Goal: Transaction & Acquisition: Obtain resource

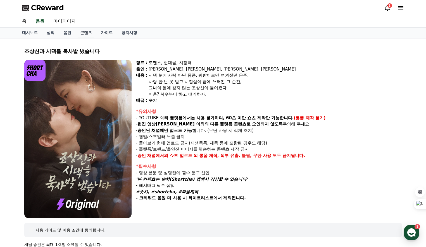
click at [84, 35] on link "콘텐츠" at bounding box center [86, 33] width 16 height 11
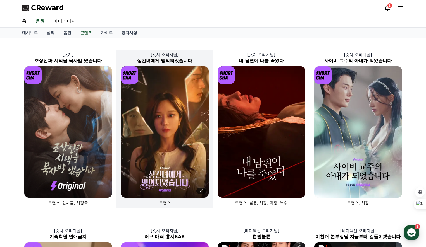
click at [161, 135] on img at bounding box center [165, 131] width 88 height 131
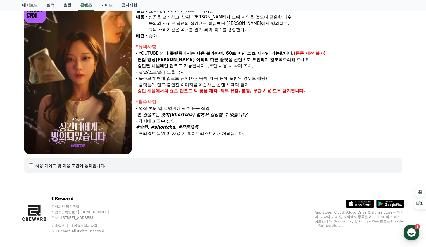
scroll to position [63, 0]
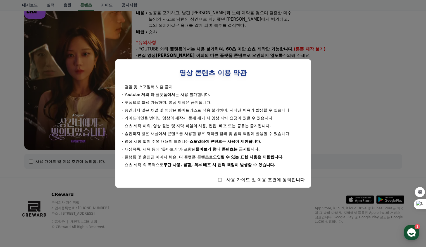
select select
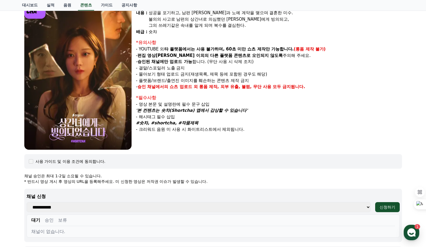
click at [208, 209] on select "**********" at bounding box center [199, 207] width 344 height 10
select select "**********"
click at [27, 202] on select "**********" at bounding box center [199, 207] width 344 height 10
click at [385, 207] on div "신청하기" at bounding box center [387, 208] width 16 height 6
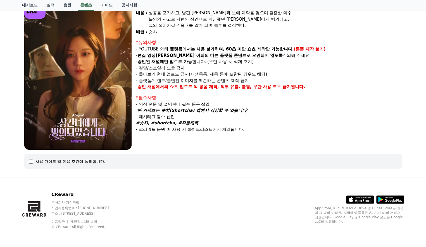
select select
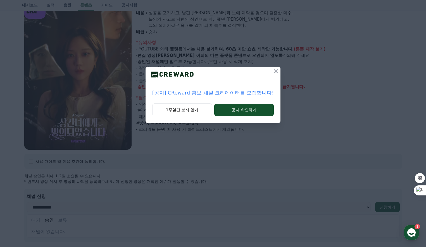
click at [274, 72] on icon at bounding box center [276, 71] width 4 height 4
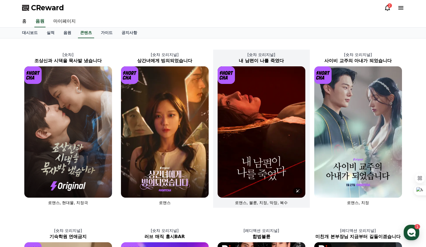
click at [256, 134] on img at bounding box center [261, 131] width 88 height 131
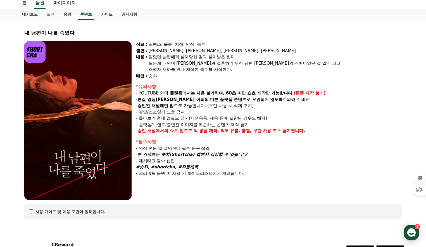
scroll to position [28, 0]
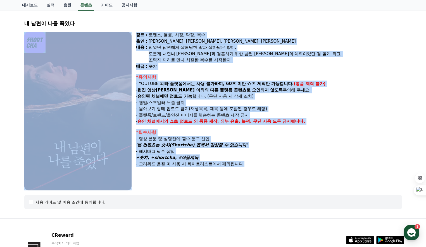
drag, startPoint x: 21, startPoint y: 196, endPoint x: 27, endPoint y: 205, distance: 10.7
click at [23, 201] on div "내 남편이 나를 죽였다 장르 : 로맨스, 불륜, 치정, 막장, 복수 출연 : 윤선아, 하선재, 권도하, 송민경 내용 : 믿었던 남편에게 살해당…" at bounding box center [213, 114] width 386 height 203
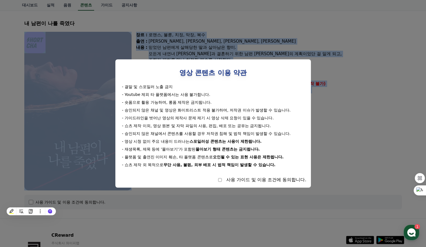
select select
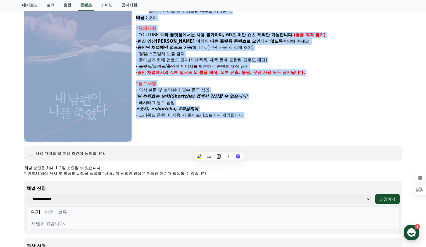
scroll to position [84, 0]
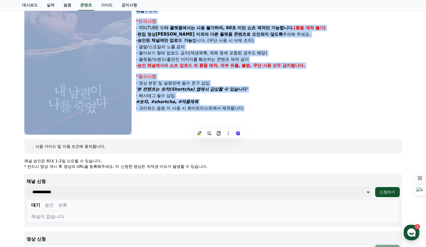
click at [178, 193] on select "**********" at bounding box center [199, 192] width 344 height 10
select select "**********"
click at [27, 187] on select "**********" at bounding box center [199, 192] width 344 height 10
click at [384, 191] on div "신청하기" at bounding box center [387, 192] width 16 height 6
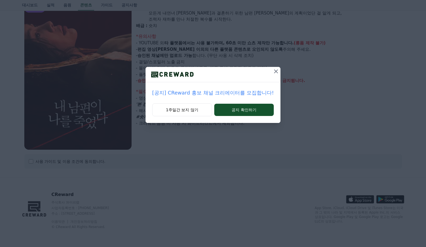
select select
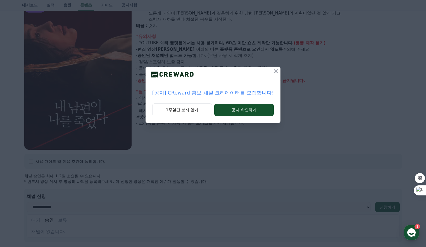
click at [273, 71] on icon at bounding box center [275, 71] width 7 height 7
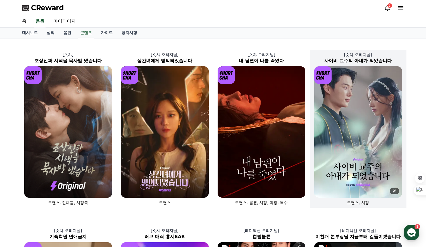
click at [375, 142] on img at bounding box center [358, 131] width 88 height 131
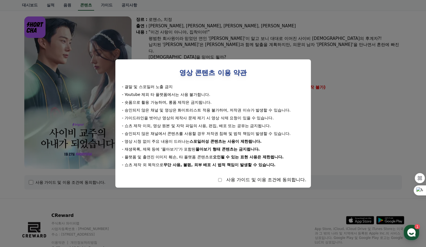
scroll to position [56, 0]
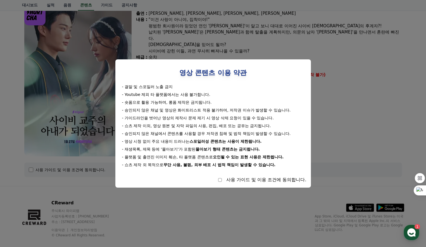
select select
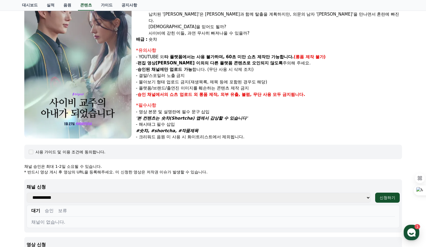
scroll to position [84, 0]
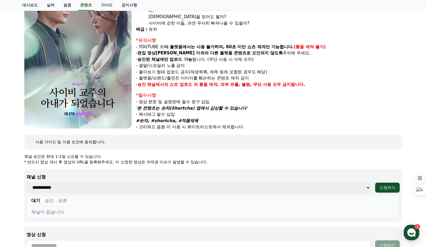
click at [231, 187] on select "**********" at bounding box center [199, 188] width 344 height 10
select select "**********"
click at [27, 183] on select "**********" at bounding box center [199, 188] width 344 height 10
click at [386, 186] on div "신청하기" at bounding box center [387, 188] width 16 height 6
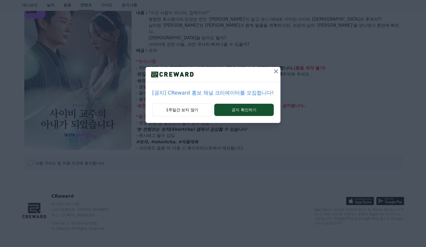
select select
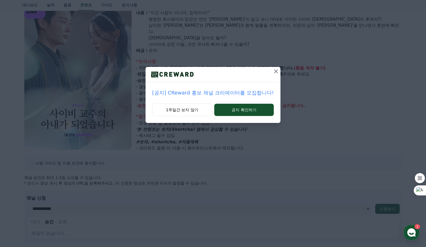
click at [275, 72] on icon at bounding box center [275, 71] width 7 height 7
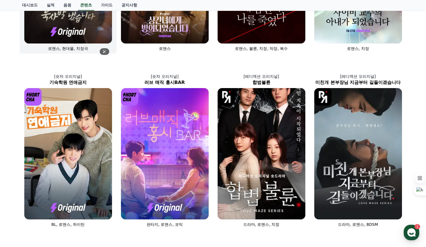
scroll to position [167, 0]
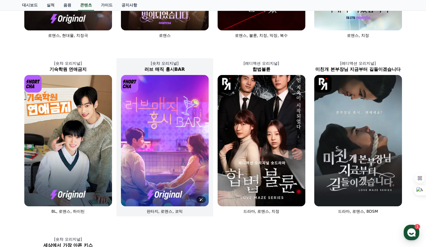
click at [152, 143] on img at bounding box center [165, 140] width 88 height 131
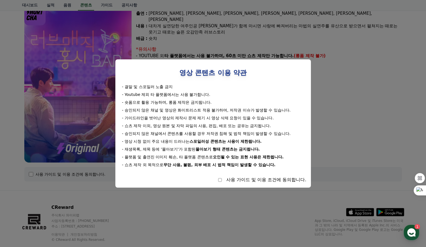
scroll to position [69, 0]
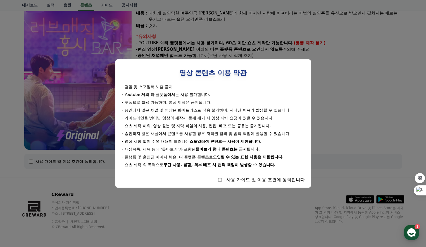
select select
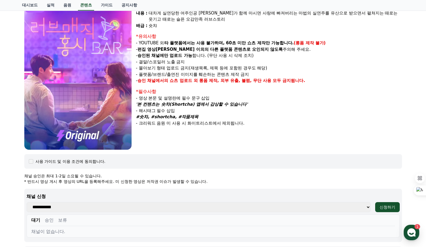
click at [224, 208] on select "**********" at bounding box center [199, 207] width 344 height 10
select select "**********"
click at [27, 202] on select "**********" at bounding box center [199, 207] width 344 height 10
click at [384, 209] on div "신청하기" at bounding box center [387, 208] width 16 height 6
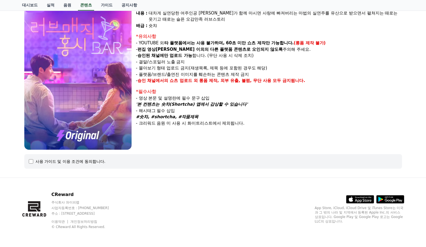
select select
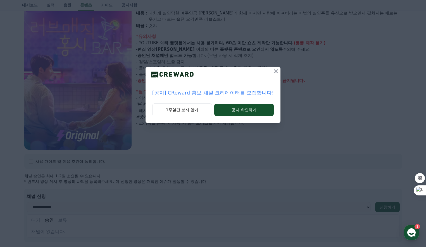
click at [274, 73] on icon at bounding box center [275, 71] width 7 height 7
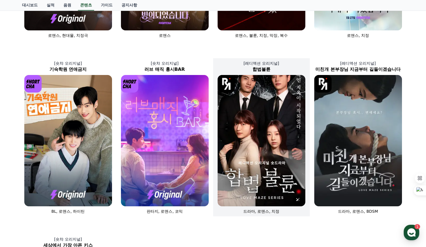
click at [266, 158] on img at bounding box center [261, 140] width 88 height 131
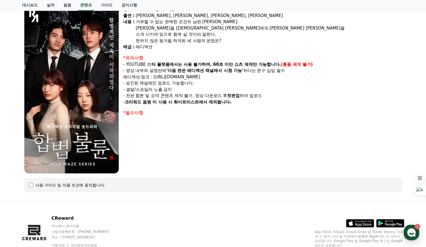
scroll to position [56, 0]
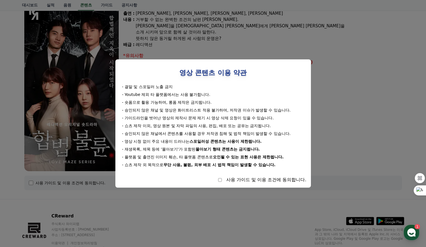
click at [217, 179] on div "사용 가이드 및 이용 조건에 동의합니다." at bounding box center [213, 180] width 186 height 7
select select
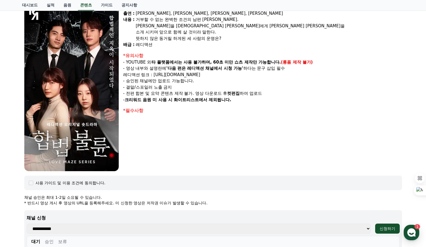
click at [368, 231] on select "**********" at bounding box center [199, 229] width 344 height 10
select select "**********"
click at [27, 224] on select "**********" at bounding box center [199, 229] width 344 height 10
click at [385, 230] on div "신청하기" at bounding box center [387, 229] width 16 height 6
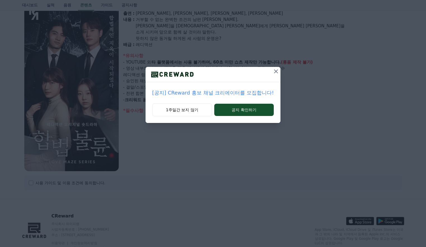
select select
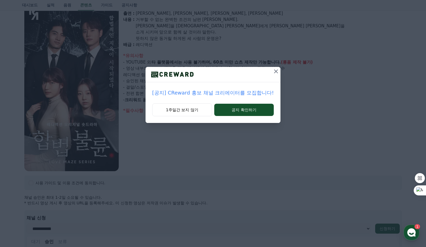
click at [275, 72] on icon at bounding box center [275, 71] width 7 height 7
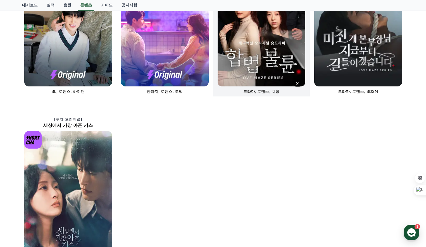
scroll to position [279, 0]
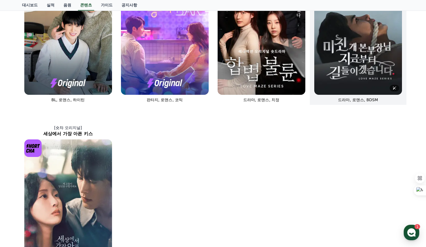
click at [371, 72] on img at bounding box center [358, 28] width 88 height 131
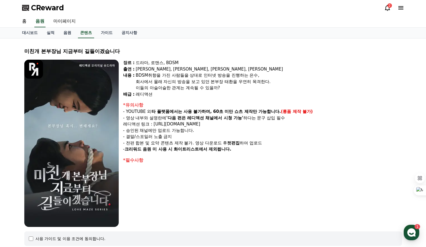
select select
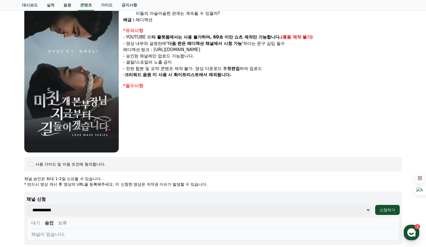
scroll to position [84, 0]
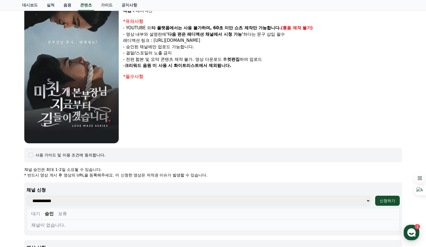
click at [63, 199] on select "**********" at bounding box center [199, 201] width 344 height 10
click at [225, 143] on div "장르 : 드라마, 로맨스, BDSM 출연 : 강지은, 강도윤, 정지유, 최홍락 내용 : BDSM취향을 가진 사람들을 상대로 인터넷 방송을 진행…" at bounding box center [262, 59] width 278 height 167
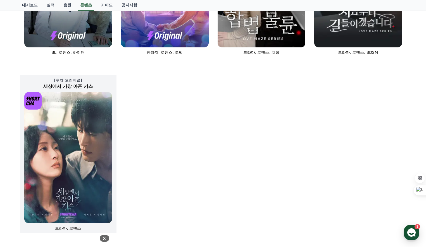
scroll to position [335, 0]
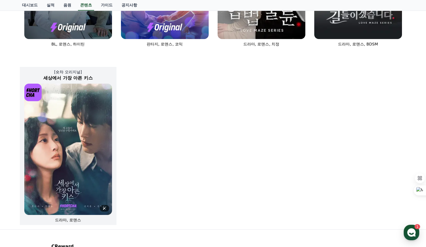
click at [72, 158] on img at bounding box center [68, 149] width 88 height 131
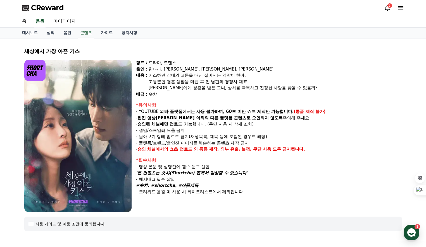
click at [33, 225] on div "사용 가이드 및 이용 조건에 동의합니다." at bounding box center [213, 224] width 368 height 6
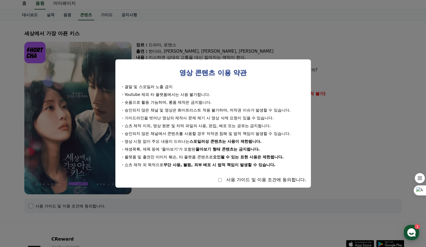
scroll to position [28, 0]
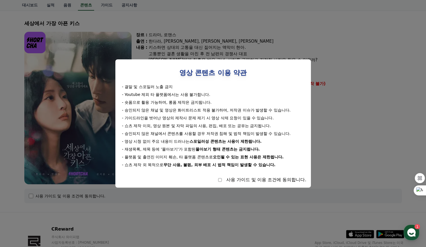
click at [221, 182] on div "사용 가이드 및 이용 조건에 동의합니다." at bounding box center [213, 180] width 186 height 7
select select
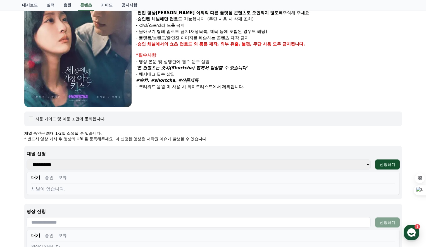
scroll to position [112, 0]
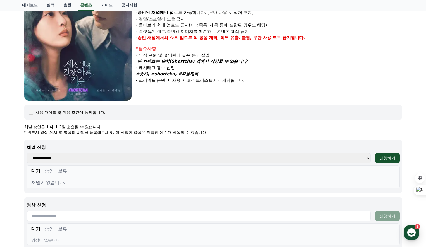
click at [195, 157] on select "**********" at bounding box center [199, 158] width 344 height 10
select select "**********"
click at [27, 153] on select "**********" at bounding box center [199, 158] width 344 height 10
click at [384, 159] on div "신청하기" at bounding box center [387, 158] width 16 height 6
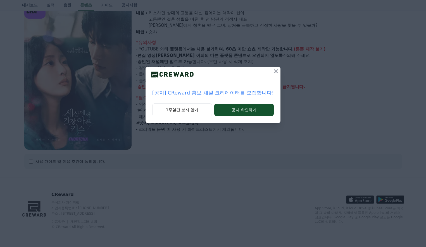
select select
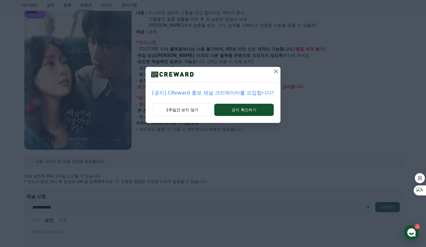
click at [275, 73] on icon at bounding box center [275, 71] width 7 height 7
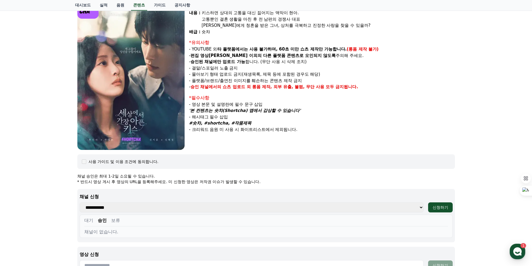
click at [263, 91] on div "장르 : 드라마, 로맨스 출연 : [PERSON_NAME], [PERSON_NAME], [PERSON_NAME], [PERSON_NAME] […" at bounding box center [322, 73] width 266 height 153
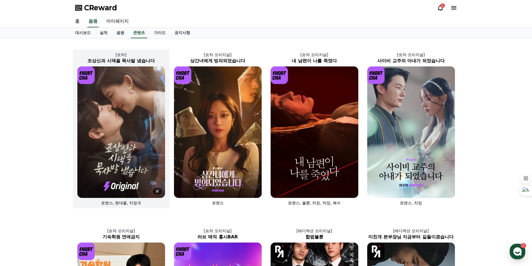
click at [137, 175] on img at bounding box center [121, 131] width 88 height 131
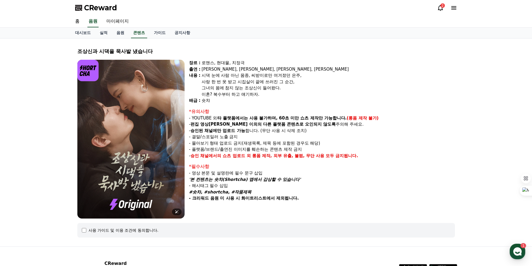
select select
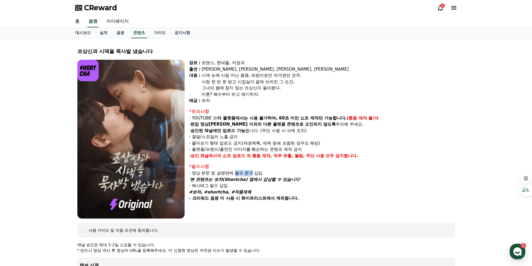
drag, startPoint x: 237, startPoint y: 171, endPoint x: 252, endPoint y: 172, distance: 15.1
click at [252, 172] on p "- 영상 본문 및 설명란에 필수 문구 삽입" at bounding box center [322, 173] width 266 height 6
drag, startPoint x: 213, startPoint y: 178, endPoint x: 235, endPoint y: 178, distance: 22.0
click at [235, 178] on em "'본 컨텐츠는 숏챠(Shortcha) 앱에서 감상할 수 있습니다'" at bounding box center [245, 179] width 112 height 5
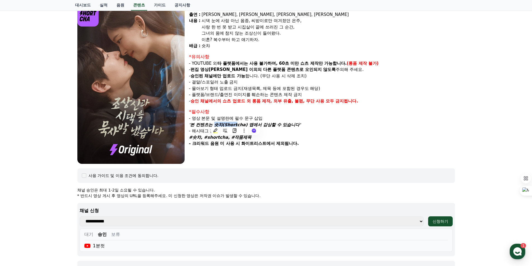
scroll to position [56, 0]
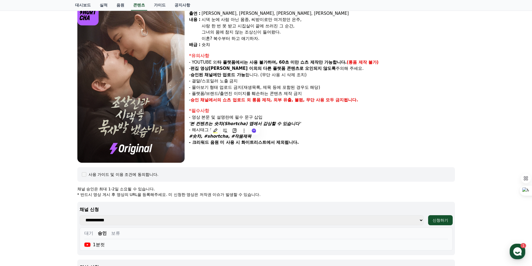
click at [339, 132] on p "- 해시태그 필수 삽입" at bounding box center [322, 130] width 266 height 6
drag, startPoint x: 250, startPoint y: 138, endPoint x: 191, endPoint y: 138, distance: 58.9
click at [191, 138] on p "#숏챠, #shortcha, #작품제목" at bounding box center [322, 136] width 266 height 6
copy em "#숏챠, #shortcha, #작품제목"
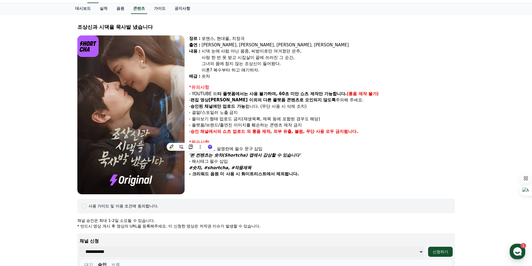
scroll to position [0, 0]
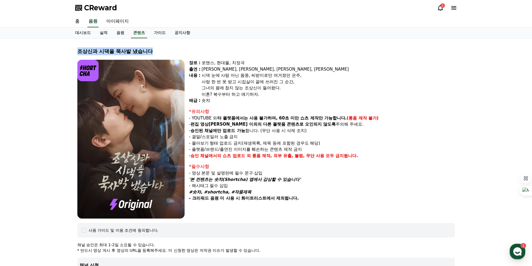
drag, startPoint x: 164, startPoint y: 50, endPoint x: 76, endPoint y: 52, distance: 87.9
click at [76, 52] on div "조상[DEMOGRAPHIC_DATA]과 시댁을 묵사발 냈습니다 장르 : 로맨스, 현대물, 치정극 출연 : [PERSON_NAME], [PERS…" at bounding box center [266, 224] width 382 height 362
copy div "조상신과 시댁을 묵사발 냈습니다"
drag, startPoint x: 207, startPoint y: 117, endPoint x: 289, endPoint y: 120, distance: 82.1
click at [289, 120] on p "- YOUTUBE 외 타 플랫폼에서는 사용 불가하며, 60초 미만 쇼츠 제작만 가능합니다. (롱폼 제작 불가)" at bounding box center [322, 118] width 266 height 6
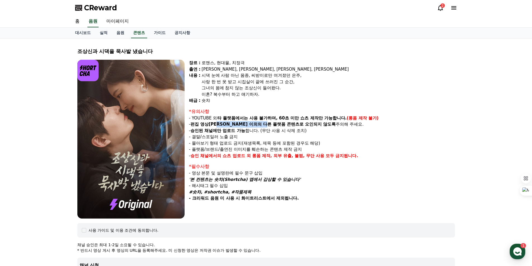
drag, startPoint x: 221, startPoint y: 125, endPoint x: 244, endPoint y: 123, distance: 22.7
click at [244, 123] on p "- 편집 영상이 숏챠 이외의 다른 플랫폼 콘텐츠로 오인되지 않도록 주의해 주세요." at bounding box center [322, 124] width 266 height 6
click at [229, 121] on strong "타 플랫폼에서는 사용 불가하며, 60초 미만 쇼츠 제작만 가능합니다." at bounding box center [281, 118] width 129 height 5
click at [162, 39] on div "조상신과 시댁을 묵사발 냈습니다 장르 : 로맨스, 현대물, 치정극 출연 : 최윤정, 정시현, 신영찬, 송경아 내용 : 시댁 눈에 사람 아닌 몸…" at bounding box center [266, 224] width 391 height 371
click at [162, 36] on link "가이드" at bounding box center [159, 33] width 21 height 11
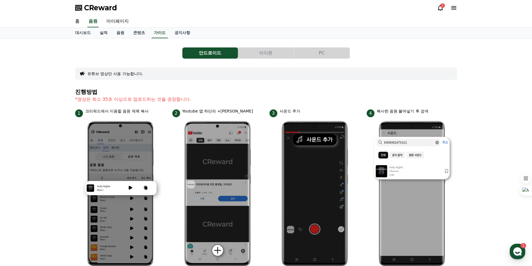
click at [321, 55] on button "PC" at bounding box center [322, 52] width 56 height 11
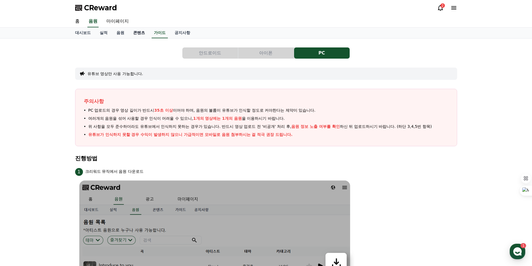
click at [138, 34] on link "콘텐츠" at bounding box center [139, 33] width 21 height 11
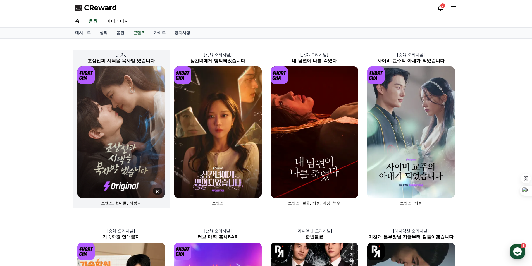
click at [112, 126] on img at bounding box center [121, 131] width 88 height 131
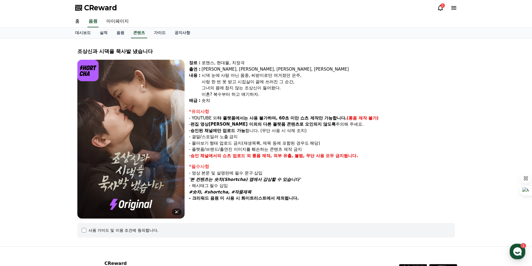
select select
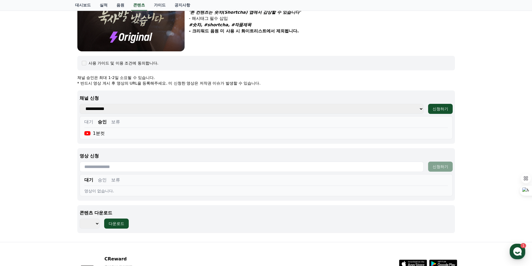
scroll to position [167, 0]
click at [103, 166] on input "text" at bounding box center [252, 166] width 344 height 10
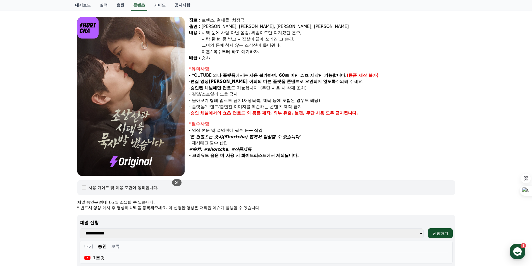
scroll to position [0, 0]
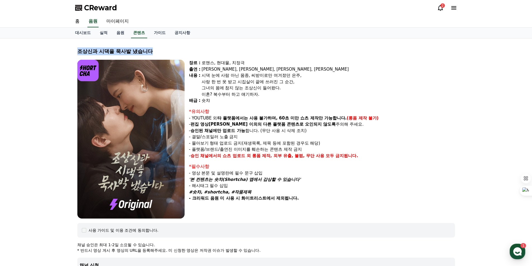
drag, startPoint x: 156, startPoint y: 51, endPoint x: 79, endPoint y: 50, distance: 77.0
click at [79, 50] on div "조상신과 시댁을 묵사발 냈습니다" at bounding box center [265, 51] width 377 height 8
copy div "조상신과 시댁을 묵사발 냈습니다"
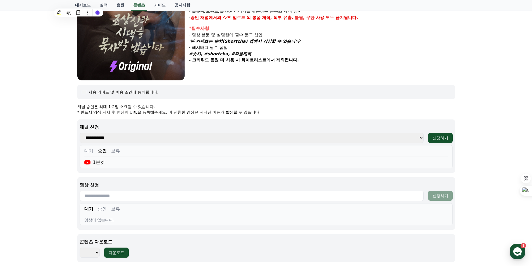
scroll to position [195, 0]
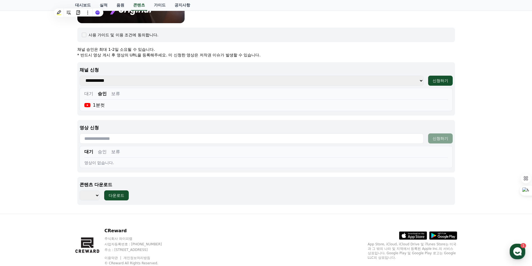
click at [232, 80] on select "**********" at bounding box center [252, 81] width 344 height 10
click at [254, 62] on div "**********" at bounding box center [265, 88] width 377 height 53
click at [233, 106] on div "1분컷" at bounding box center [265, 105] width 363 height 7
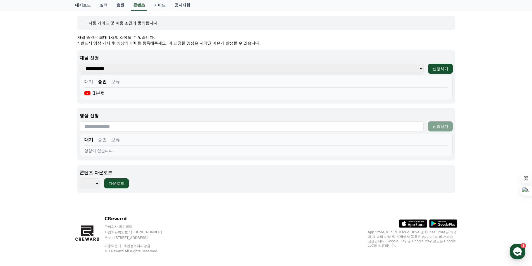
scroll to position [213, 0]
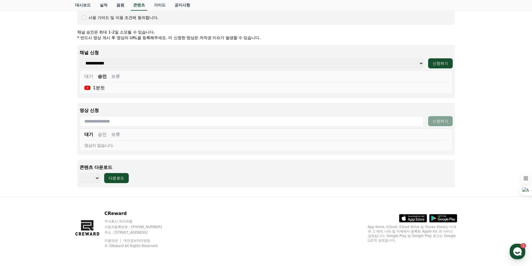
click at [150, 122] on input "text" at bounding box center [252, 121] width 344 height 10
click at [131, 126] on input "text" at bounding box center [252, 121] width 344 height 10
paste input "**********"
type input "**********"
click at [425, 123] on div "신청하기" at bounding box center [440, 121] width 16 height 6
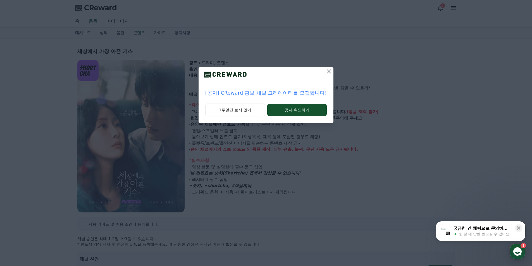
select select
click at [325, 74] on icon at bounding box center [328, 71] width 7 height 7
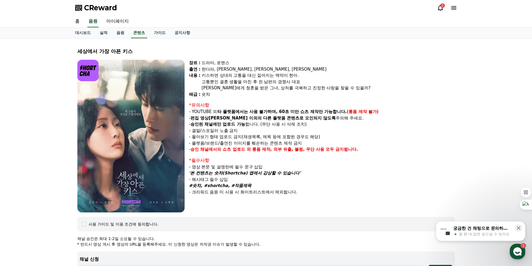
click at [93, 4] on span "CReward" at bounding box center [100, 7] width 33 height 9
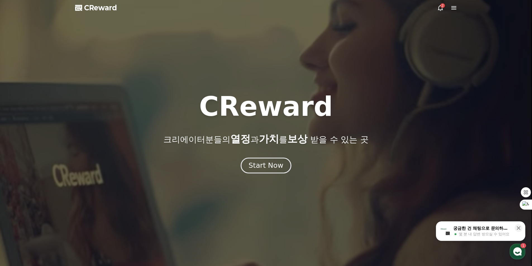
click at [271, 169] on div "Start Now" at bounding box center [265, 165] width 35 height 9
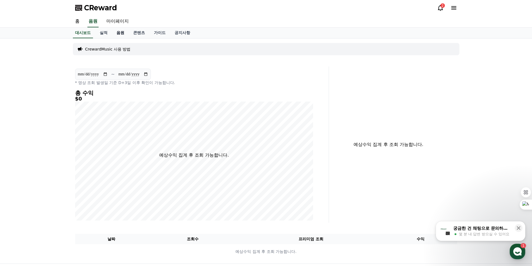
click at [116, 32] on link "음원" at bounding box center [120, 33] width 17 height 11
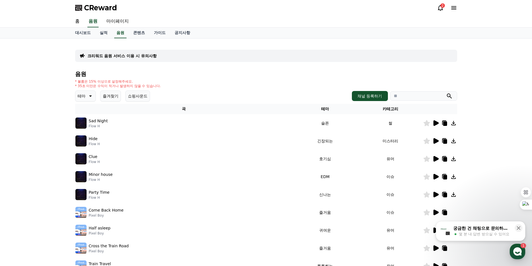
click at [88, 95] on icon at bounding box center [90, 96] width 7 height 7
click at [91, 141] on button "분위기있는" at bounding box center [88, 139] width 24 height 12
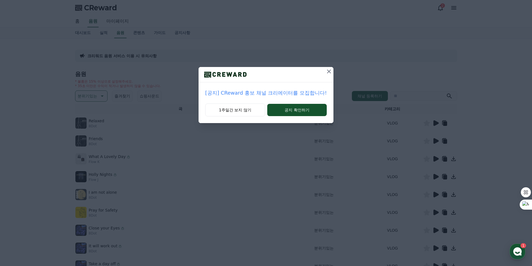
click at [327, 72] on icon at bounding box center [329, 71] width 4 height 4
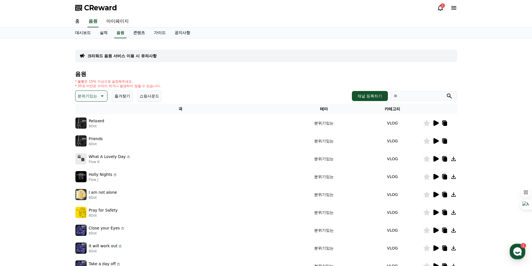
click at [433, 122] on icon at bounding box center [435, 123] width 5 height 6
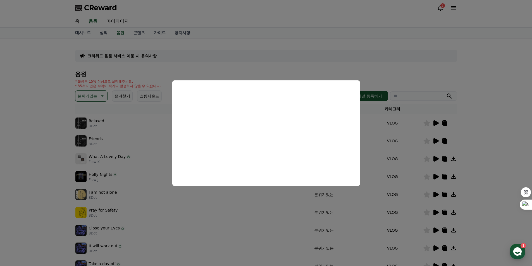
click at [368, 117] on button "close modal" at bounding box center [266, 133] width 532 height 266
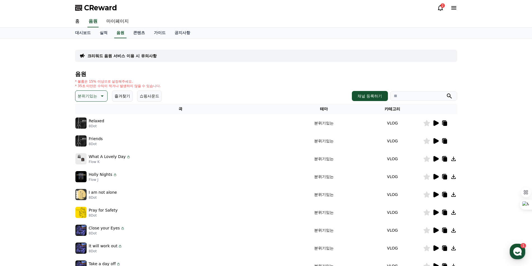
click at [433, 141] on icon at bounding box center [435, 141] width 7 height 7
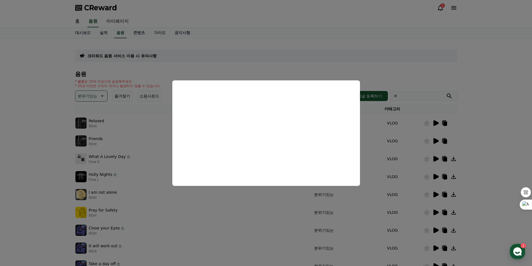
click at [381, 142] on button "close modal" at bounding box center [266, 133] width 532 height 266
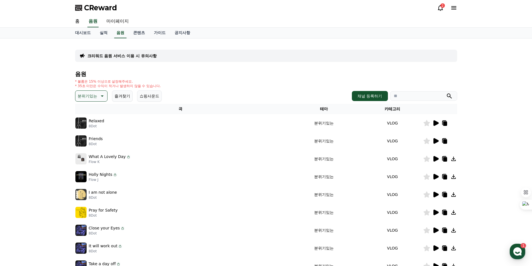
click at [93, 99] on p "분위기있는" at bounding box center [88, 96] width 20 height 8
click at [92, 129] on button "드라마틱" at bounding box center [86, 127] width 20 height 12
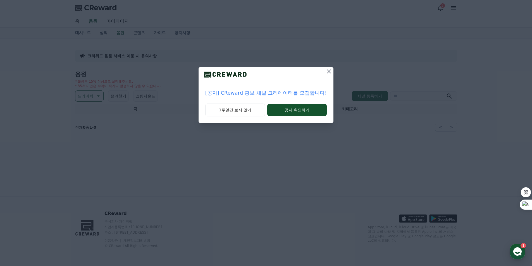
click at [325, 73] on icon at bounding box center [328, 71] width 7 height 7
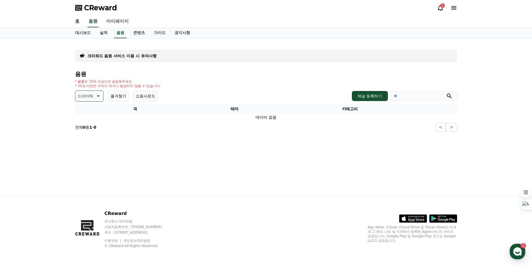
click at [99, 95] on icon at bounding box center [97, 96] width 7 height 7
click at [85, 126] on button "잔잔한" at bounding box center [84, 128] width 16 height 12
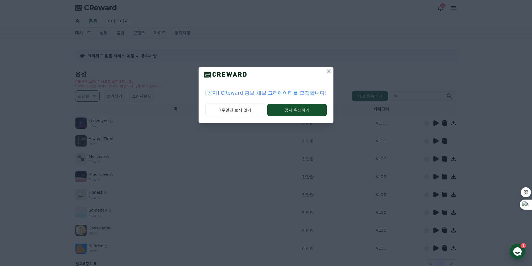
click at [325, 67] on button at bounding box center [328, 71] width 9 height 9
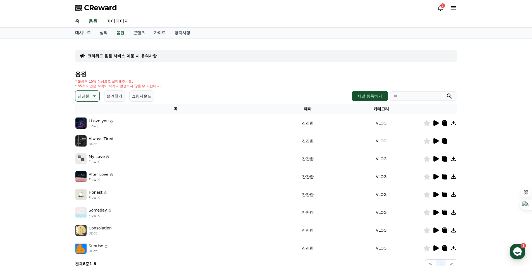
click at [434, 123] on icon at bounding box center [435, 123] width 5 height 6
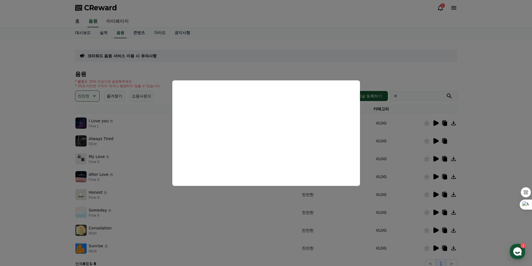
click at [374, 122] on button "close modal" at bounding box center [266, 133] width 532 height 266
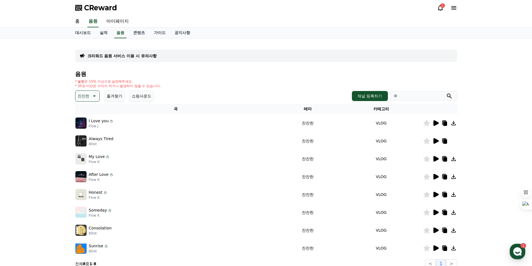
click at [434, 143] on icon at bounding box center [435, 141] width 5 height 6
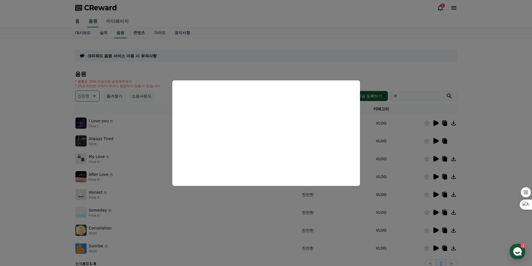
click at [406, 130] on button "close modal" at bounding box center [266, 133] width 532 height 266
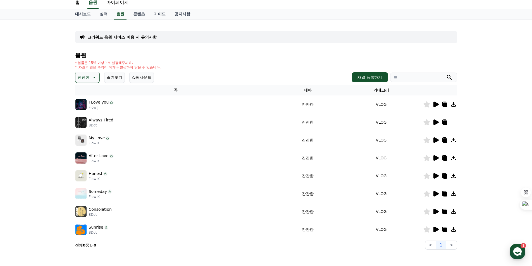
scroll to position [28, 0]
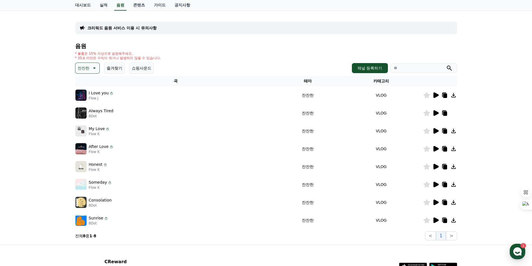
click at [435, 133] on icon at bounding box center [435, 131] width 7 height 7
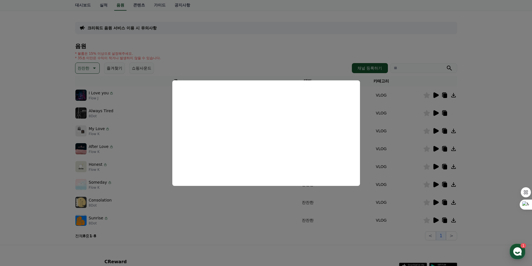
click at [381, 104] on button "close modal" at bounding box center [266, 133] width 532 height 266
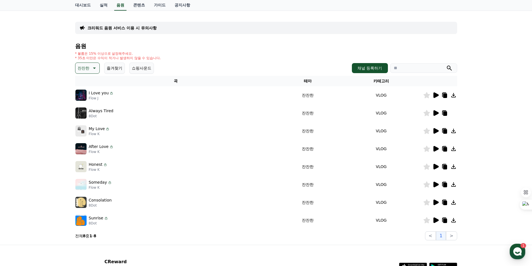
click at [434, 147] on icon at bounding box center [435, 149] width 5 height 6
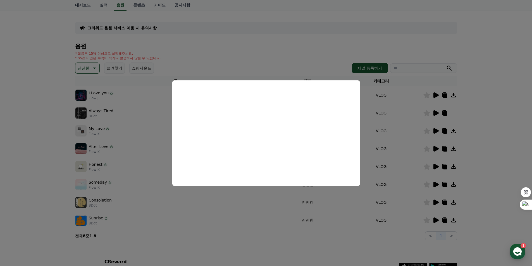
click at [389, 142] on button "close modal" at bounding box center [266, 133] width 532 height 266
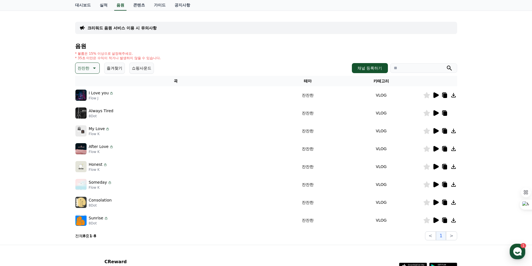
click at [123, 66] on button "즐겨찾기" at bounding box center [114, 68] width 21 height 11
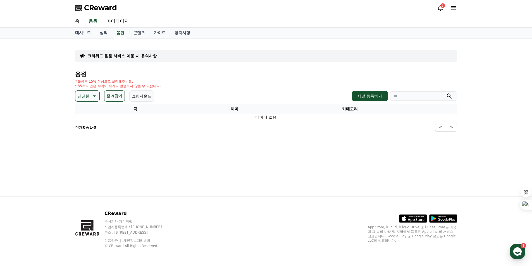
click at [87, 94] on p "잔잔한" at bounding box center [84, 96] width 12 height 8
click at [88, 133] on button "잔잔한" at bounding box center [84, 133] width 16 height 12
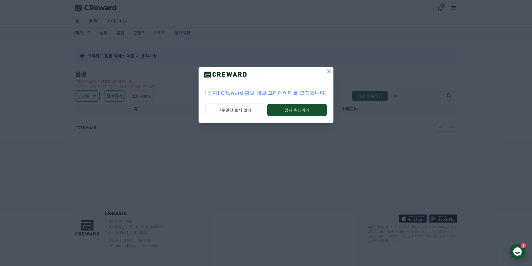
click at [330, 74] on icon at bounding box center [328, 71] width 7 height 7
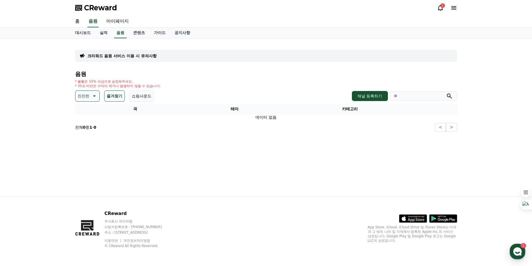
click at [113, 97] on button "즐겨찾기" at bounding box center [114, 95] width 21 height 11
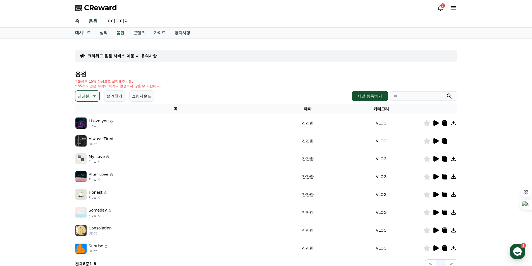
click at [142, 96] on button "쇼핑사운드" at bounding box center [141, 95] width 25 height 11
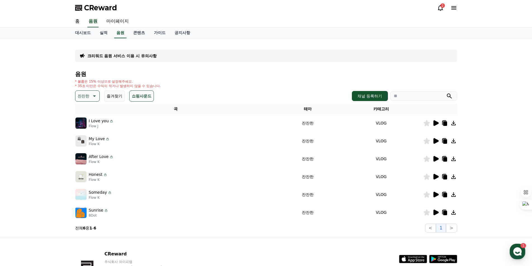
click at [143, 97] on button "쇼핑사운드" at bounding box center [141, 95] width 25 height 11
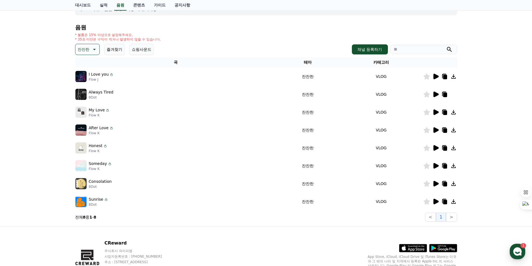
scroll to position [76, 0]
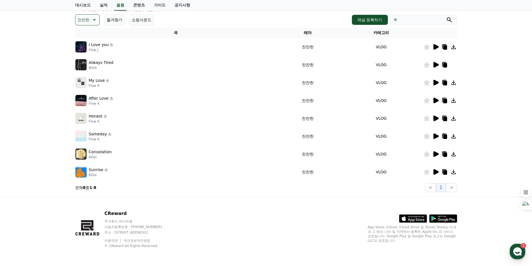
click at [434, 172] on icon at bounding box center [435, 172] width 5 height 6
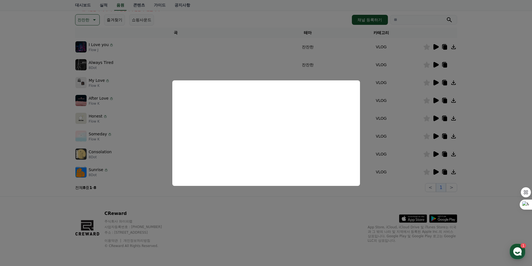
click at [405, 125] on button "close modal" at bounding box center [266, 133] width 532 height 266
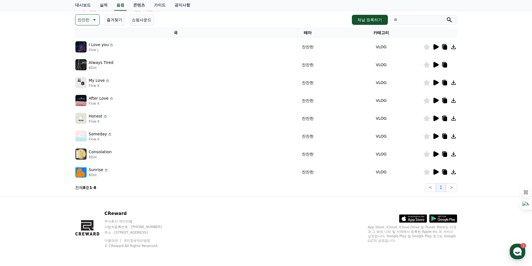
click at [434, 155] on icon at bounding box center [435, 154] width 5 height 6
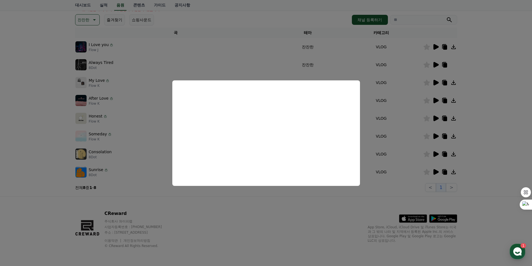
click at [381, 151] on button "close modal" at bounding box center [266, 133] width 532 height 266
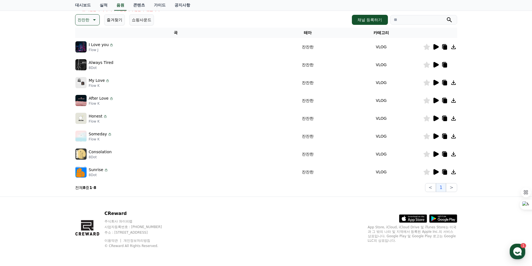
click at [436, 138] on icon at bounding box center [435, 136] width 7 height 7
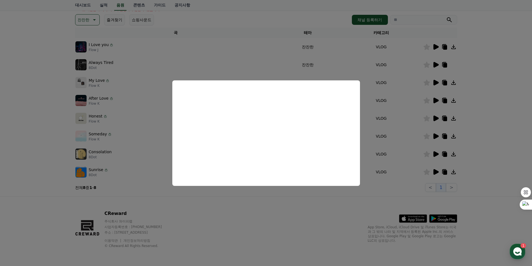
click at [383, 133] on button "close modal" at bounding box center [266, 133] width 532 height 266
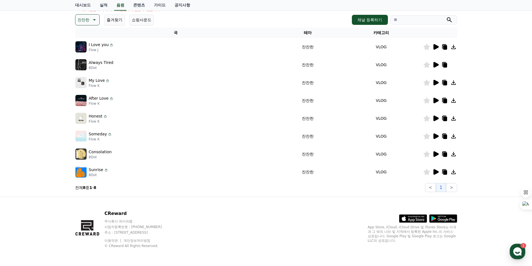
click at [436, 84] on icon at bounding box center [435, 83] width 5 height 6
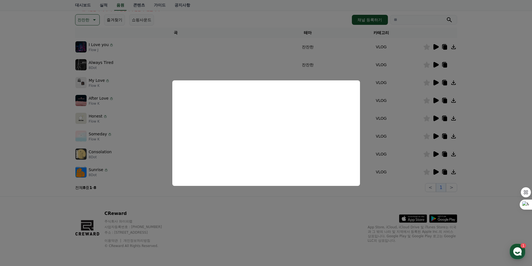
click at [373, 142] on button "close modal" at bounding box center [266, 133] width 532 height 266
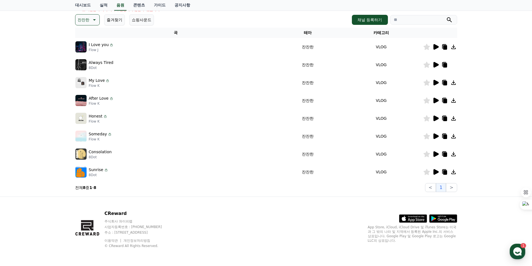
click at [432, 172] on icon at bounding box center [435, 172] width 7 height 7
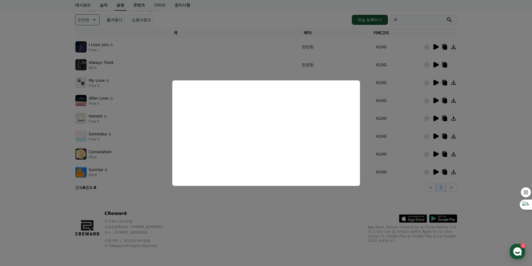
click at [387, 154] on button "close modal" at bounding box center [266, 133] width 532 height 266
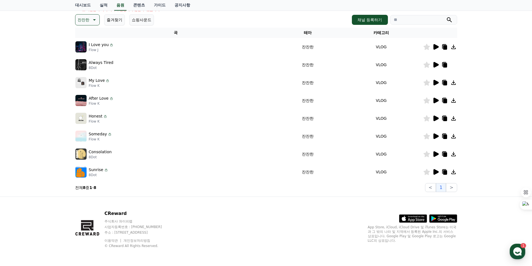
click at [445, 172] on icon at bounding box center [445, 172] width 4 height 4
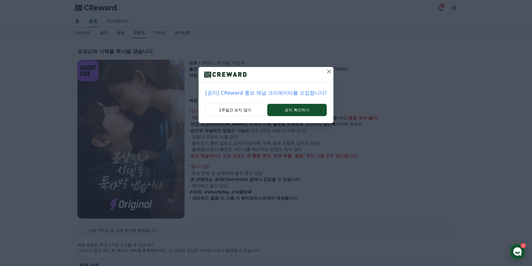
select select
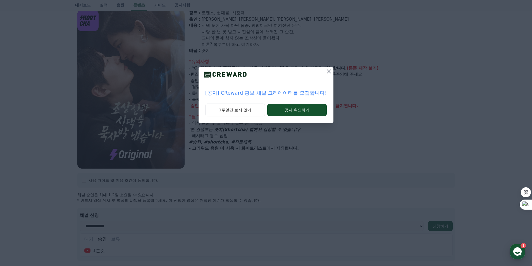
click at [245, 103] on div "[공지] CReward 홍보 채널 크리에이터를 모집합니다!" at bounding box center [265, 92] width 135 height 21
click at [244, 109] on button "1주일간 보지 않기" at bounding box center [235, 110] width 60 height 13
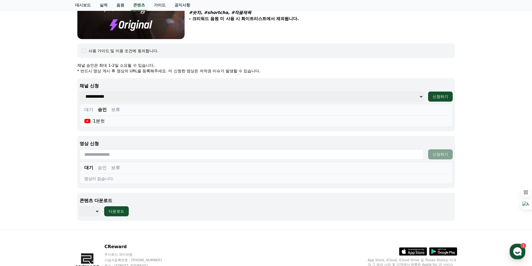
scroll to position [189, 0]
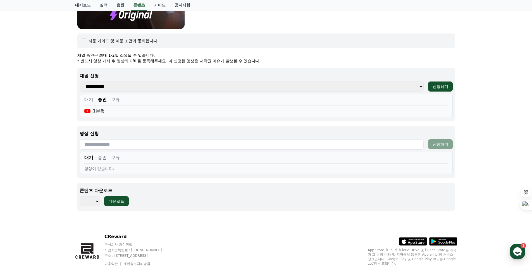
click at [9, 159] on div "조상[DEMOGRAPHIC_DATA]과 시댁을 묵사발 냈습니다 장르 : 로맨스, 현대물, 치정극 출연 : [PERSON_NAME], [PERS…" at bounding box center [266, 34] width 532 height 371
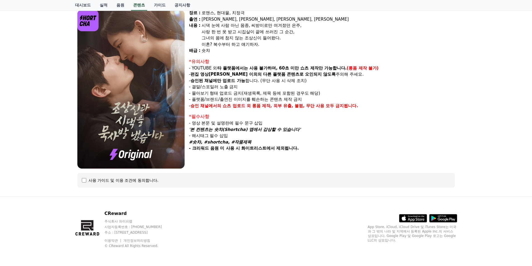
select select
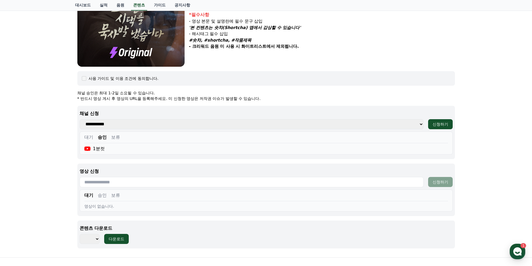
scroll to position [213, 0]
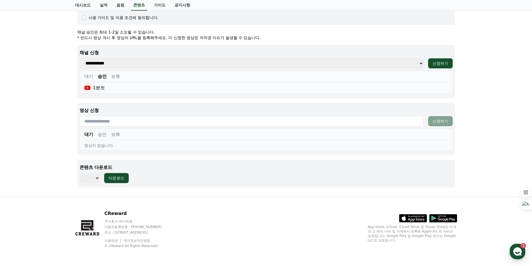
click at [119, 121] on input "text" at bounding box center [252, 121] width 344 height 10
paste input "**********"
type input "**********"
drag, startPoint x: 90, startPoint y: 145, endPoint x: 93, endPoint y: 144, distance: 2.9
click at [93, 144] on div "영상이 없습니다." at bounding box center [265, 146] width 363 height 6
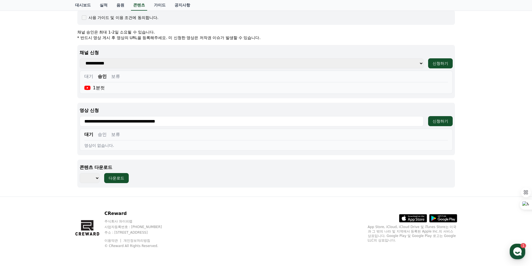
click at [119, 136] on button "보류" at bounding box center [115, 134] width 9 height 7
click at [105, 137] on button "승인" at bounding box center [102, 134] width 9 height 7
click at [84, 137] on button "대기" at bounding box center [88, 134] width 9 height 7
click at [102, 135] on button "승인" at bounding box center [102, 134] width 9 height 7
